Goal: Task Accomplishment & Management: Manage account settings

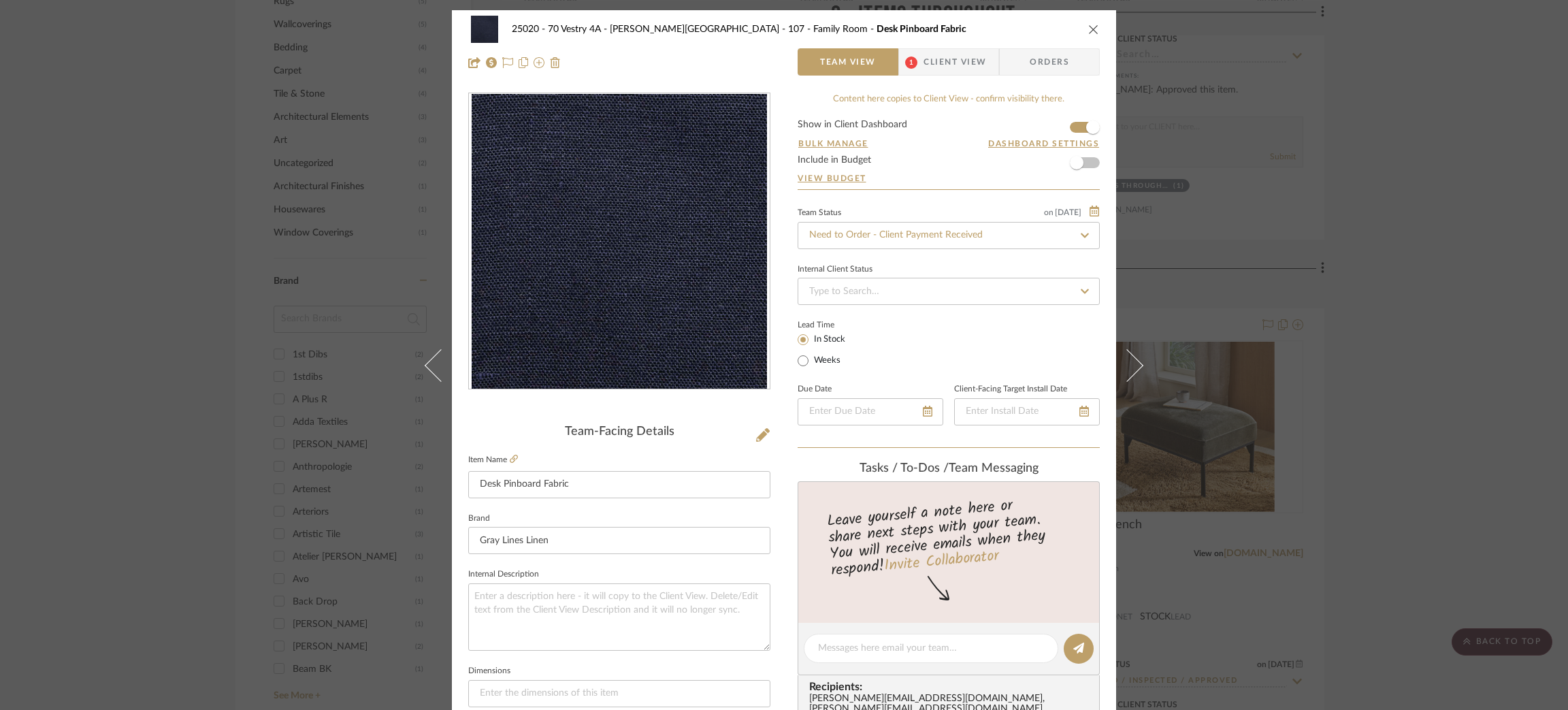
click at [944, 61] on span "Client View" at bounding box center [955, 62] width 63 height 27
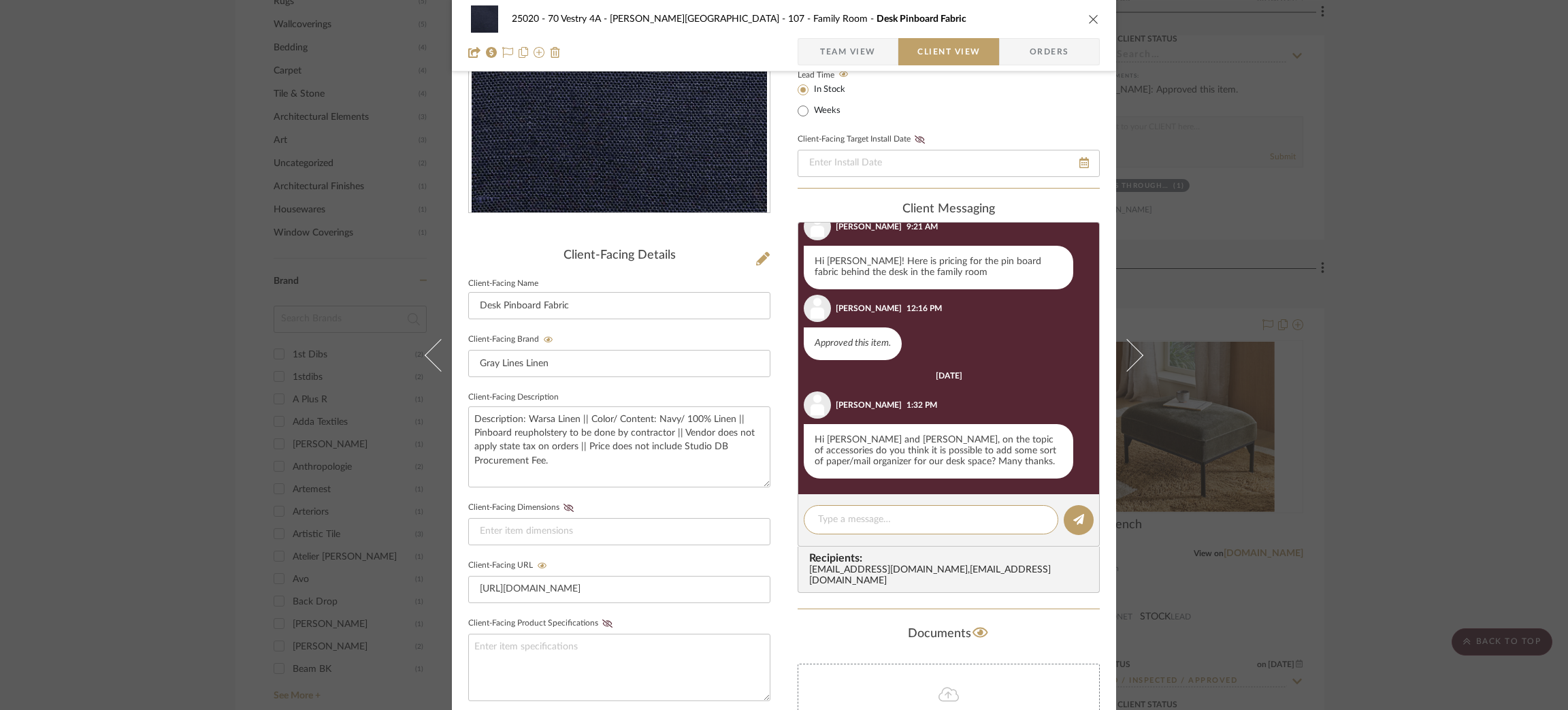
scroll to position [176, 0]
click at [1338, 112] on div "25020 - 70 Vestry 4A - [PERSON_NAME] 107 - Family Room Desk Pinboard Fabric Tea…" at bounding box center [784, 355] width 1568 height 710
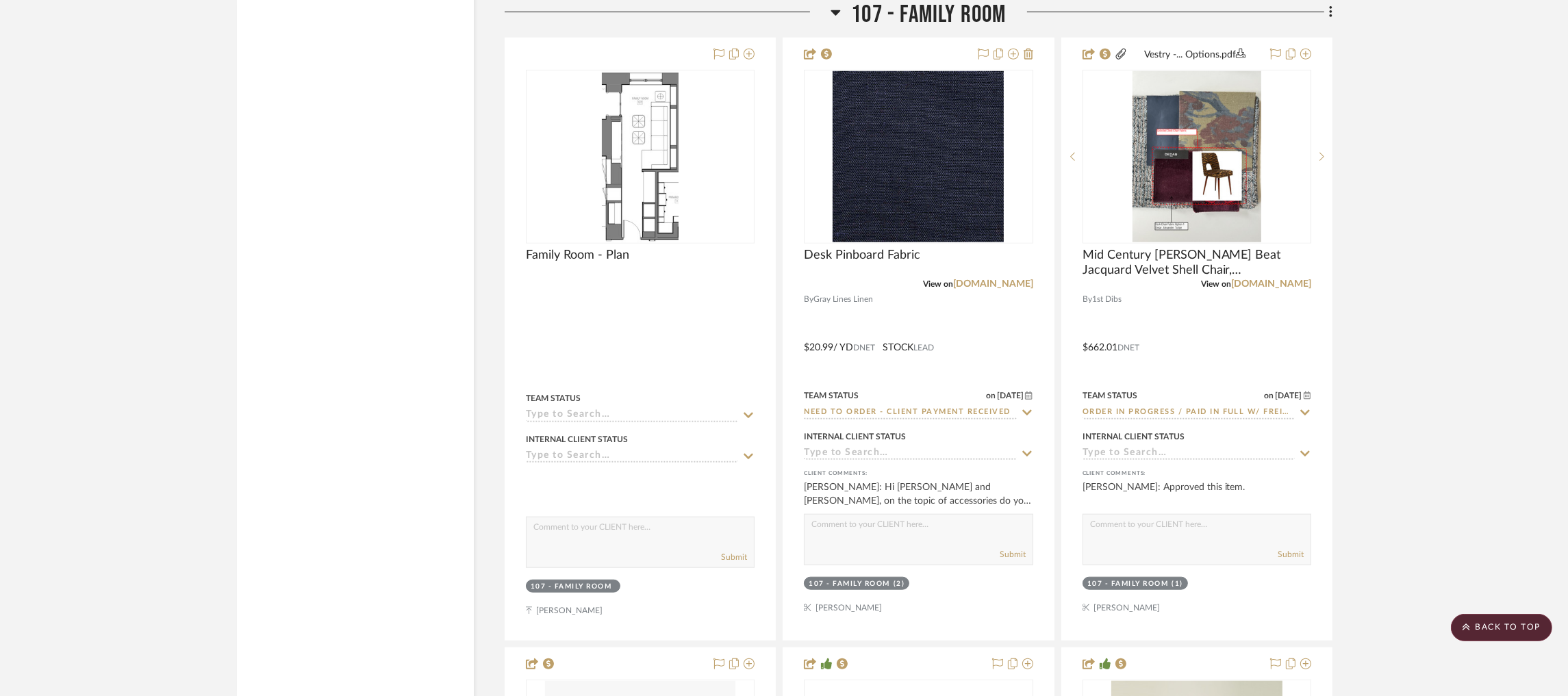
scroll to position [9446, 0]
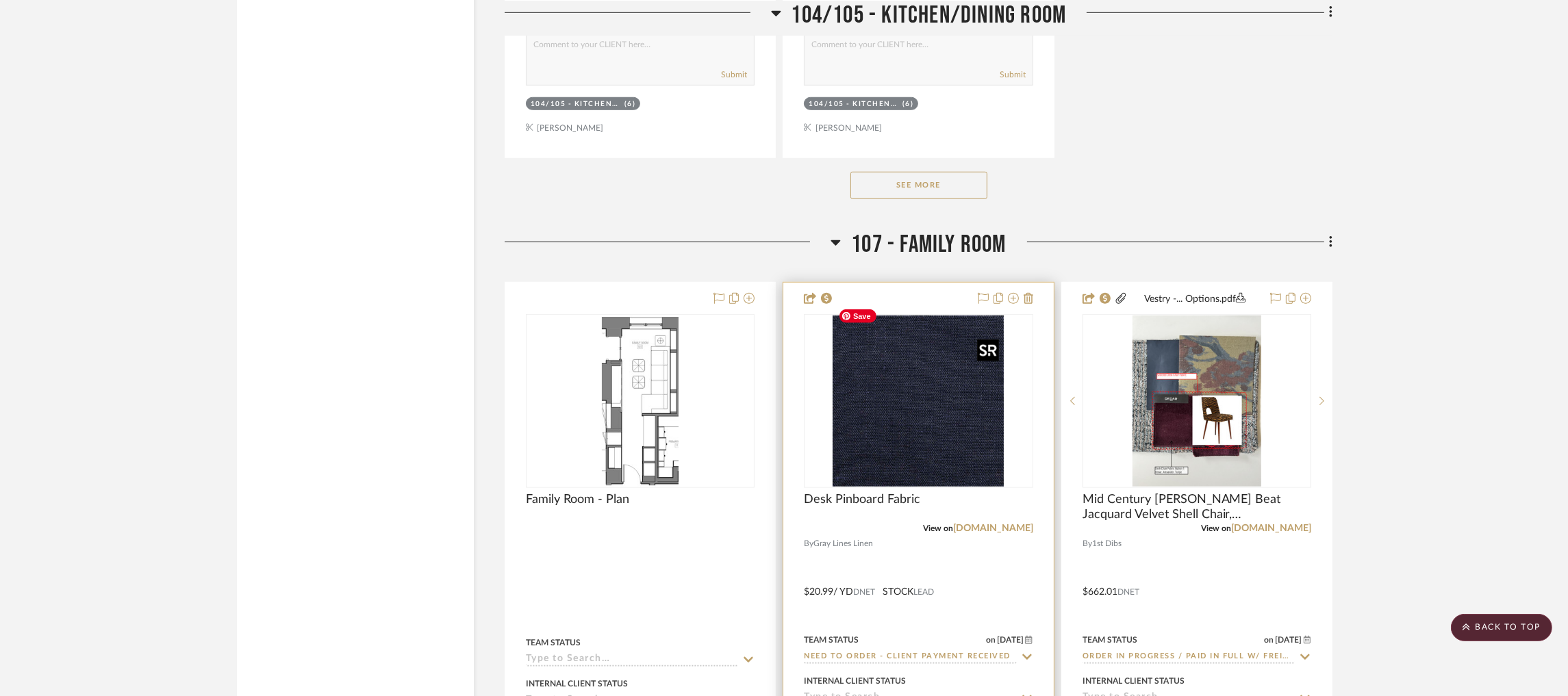
click at [0, 0] on img at bounding box center [0, 0] width 0 height 0
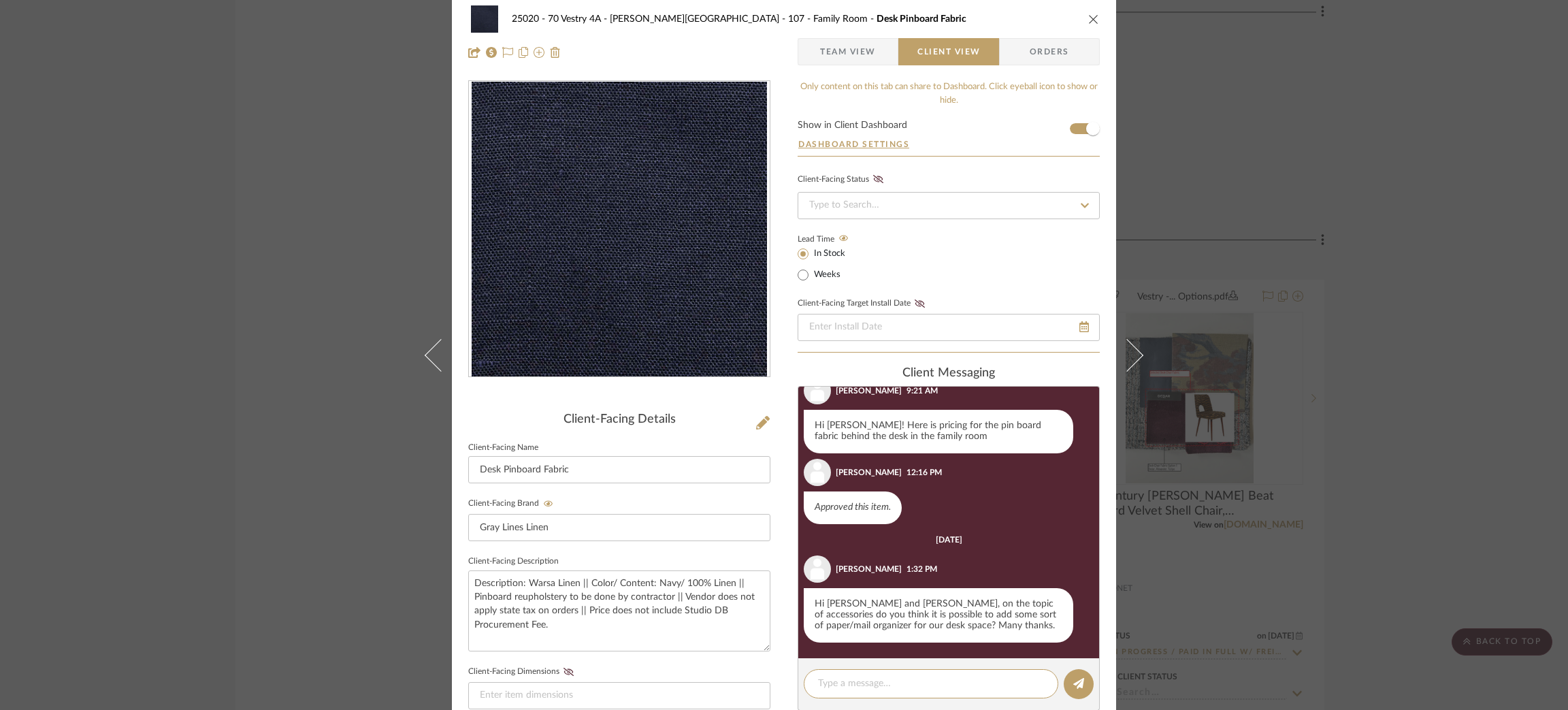
scroll to position [0, 0]
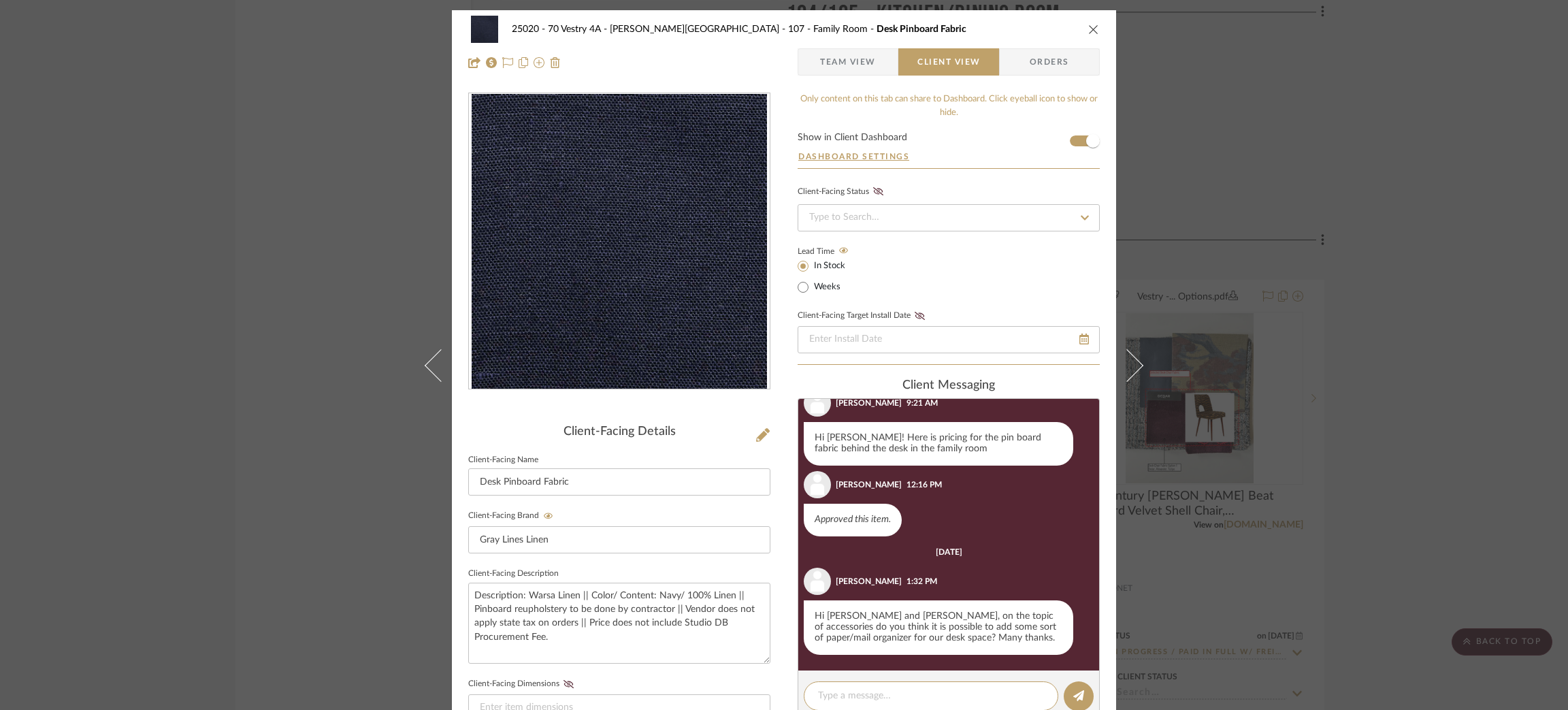
click at [839, 61] on span "Team View" at bounding box center [848, 62] width 56 height 27
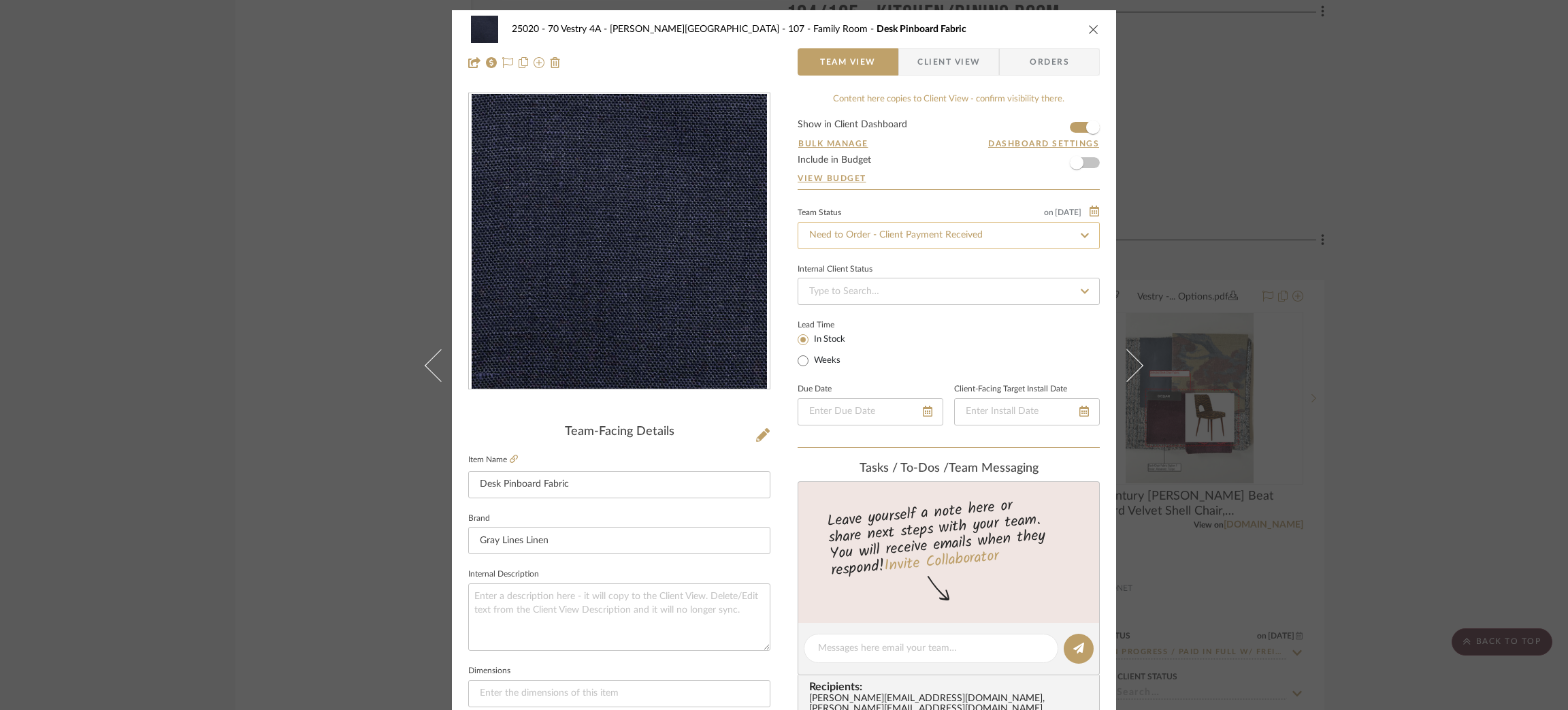
click at [867, 226] on input "Need to Order - Client Payment Received" at bounding box center [949, 235] width 302 height 27
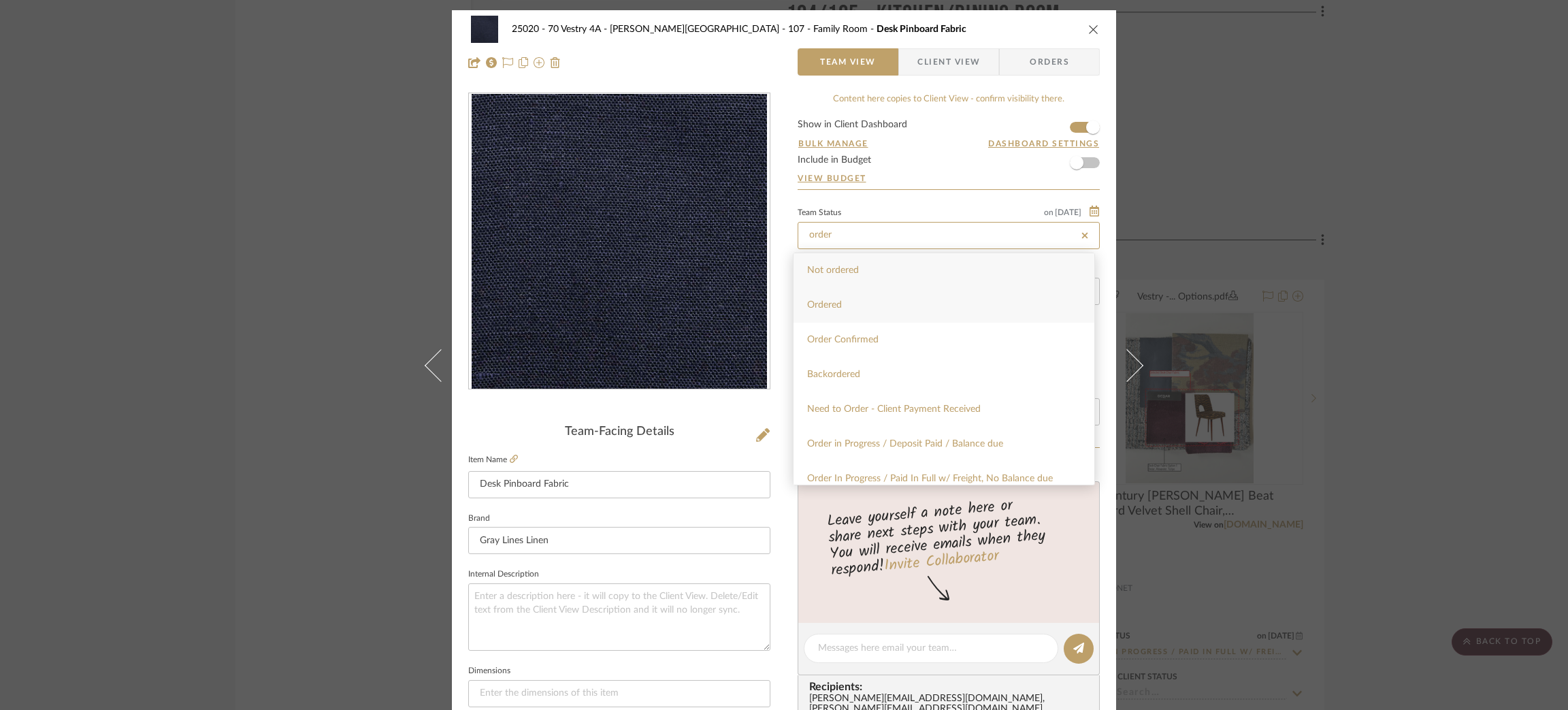
scroll to position [102, 0]
type input "order"
click at [937, 373] on span "Order In Progress / Paid In Full w/ Freight, No Balance due" at bounding box center [929, 376] width 245 height 9
type input "[DATE]"
type input "Order In Progress / Paid In Full w/ Freight, No Balance due"
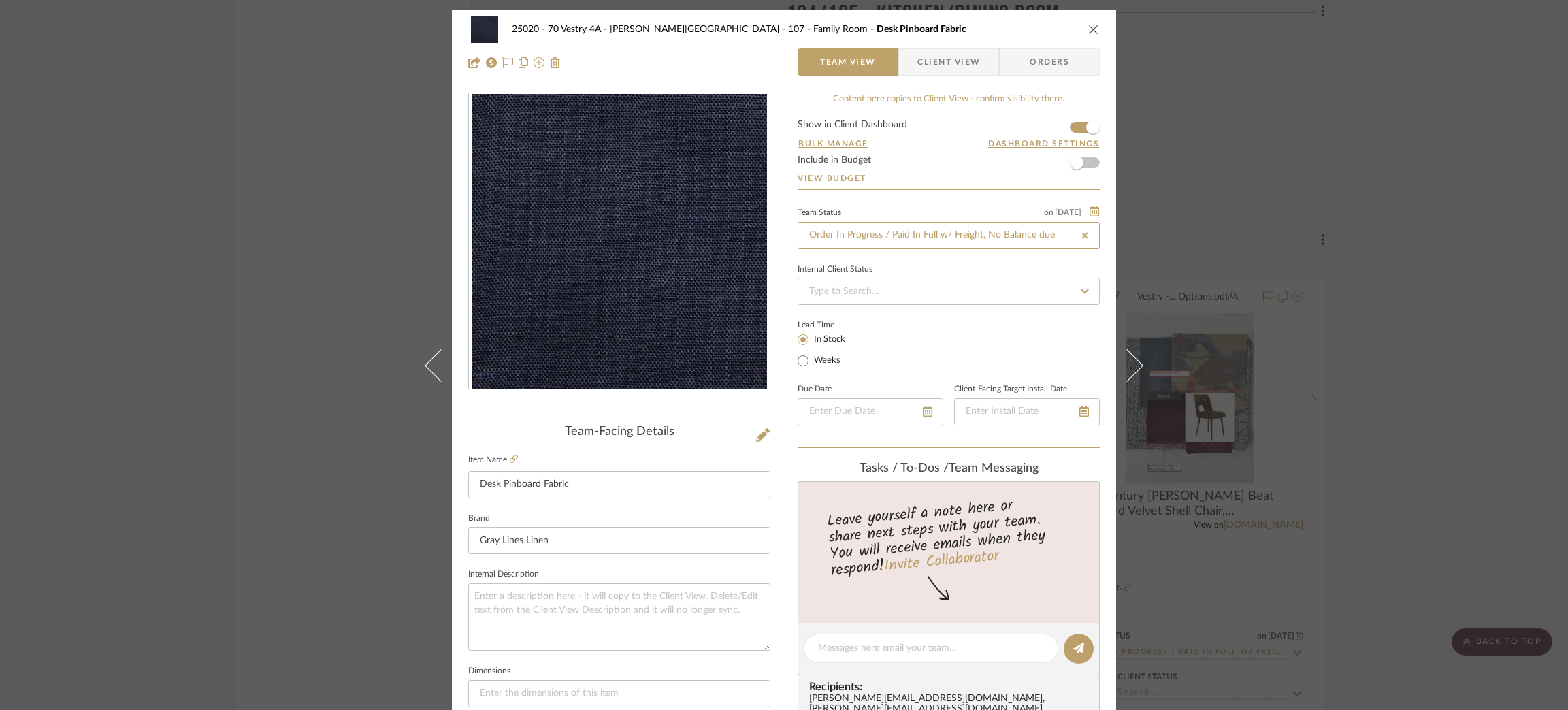
type input "[DATE]"
type input "Order In Progress / Paid In Full w/ Freight, No Balance due"
click at [917, 60] on span "Client View" at bounding box center [948, 62] width 63 height 27
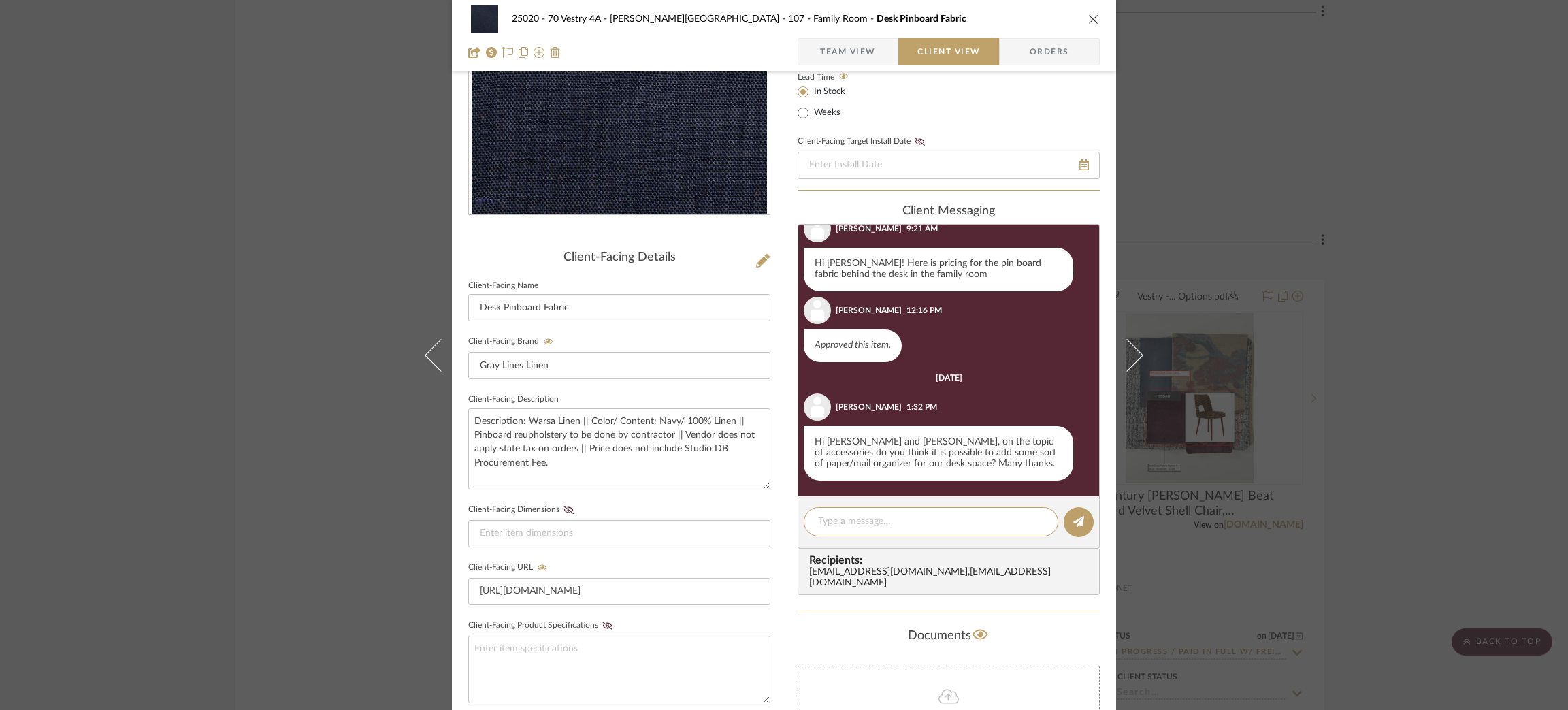
scroll to position [176, 0]
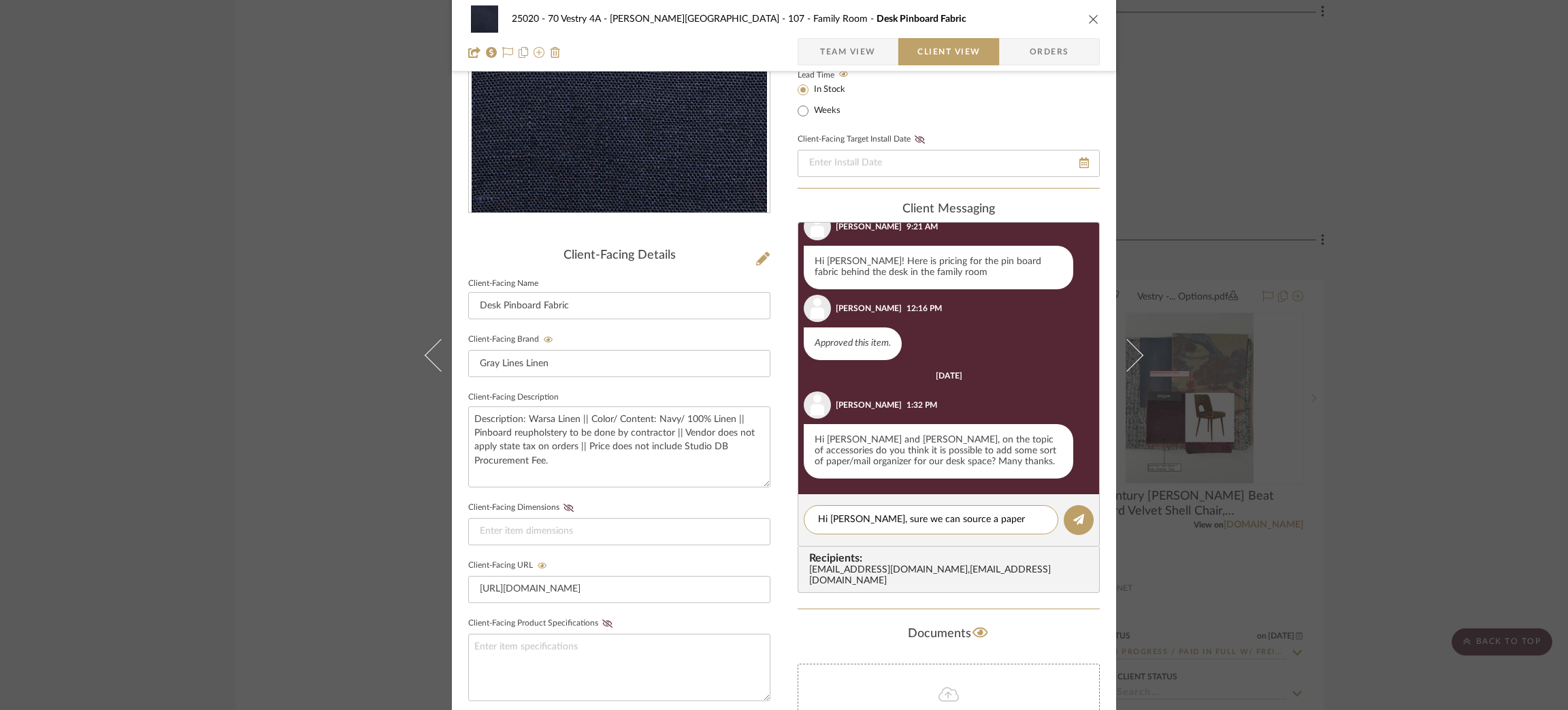
type textarea "Hi [PERSON_NAME], sure we can source a paper organizer."
